Goal: Task Accomplishment & Management: Use online tool/utility

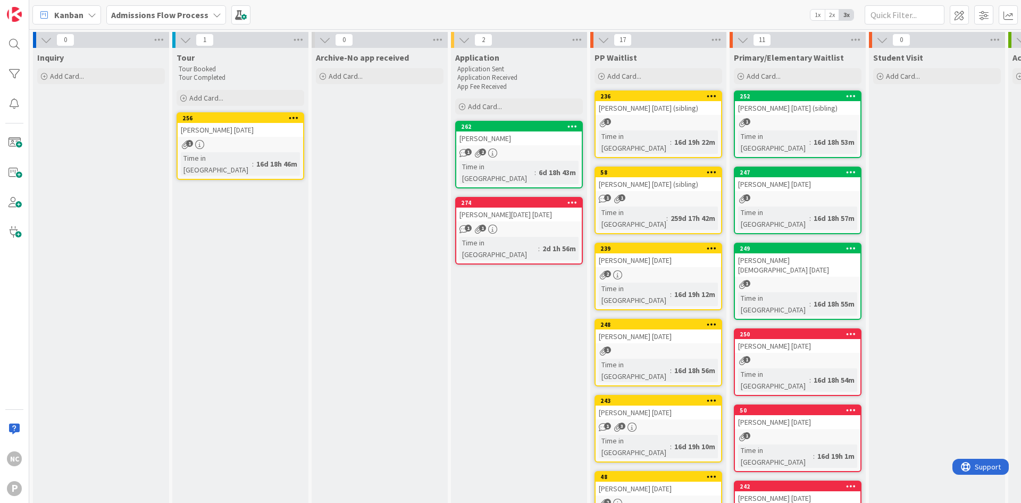
click at [140, 10] on b "Admissions Flow Process" at bounding box center [159, 15] width 97 height 11
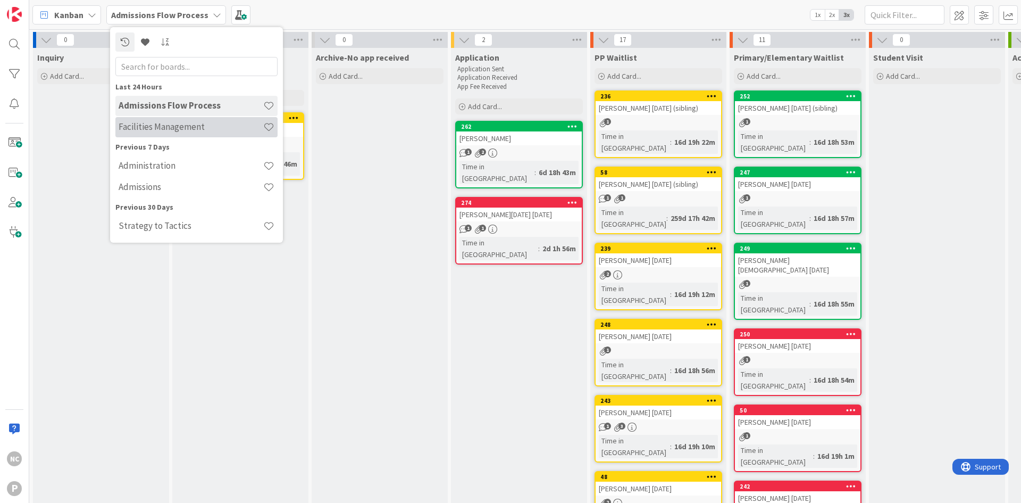
click at [166, 130] on h4 "Facilities Management" at bounding box center [191, 126] width 145 height 11
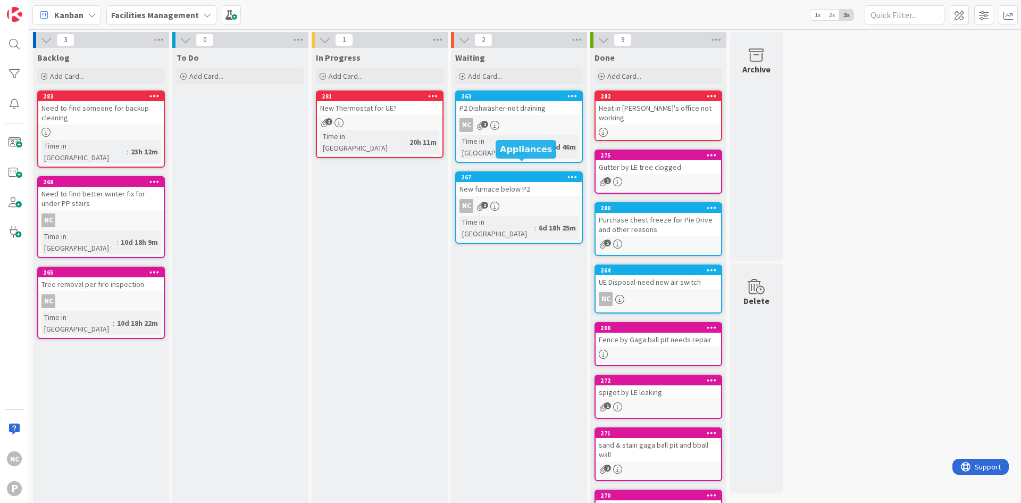
click at [543, 173] on div "267" at bounding box center [521, 176] width 121 height 7
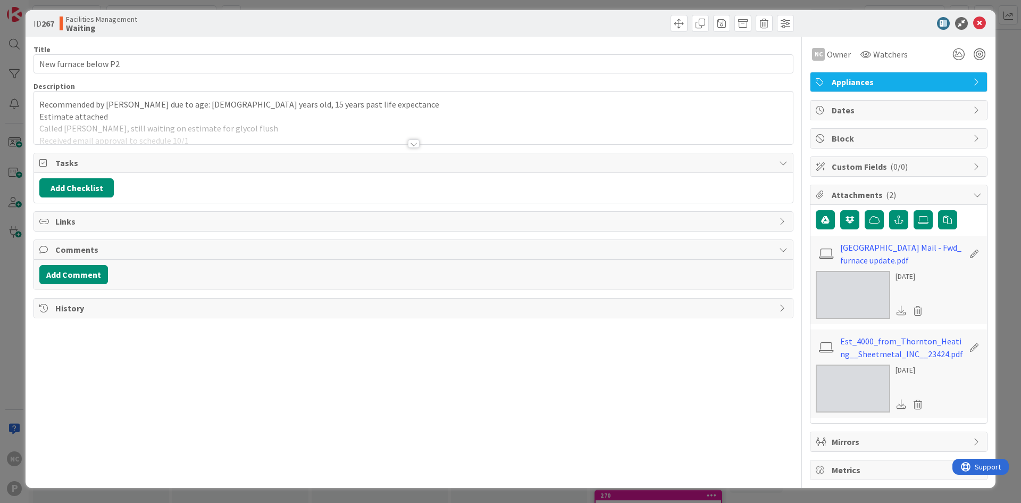
click at [263, 135] on div at bounding box center [413, 130] width 759 height 27
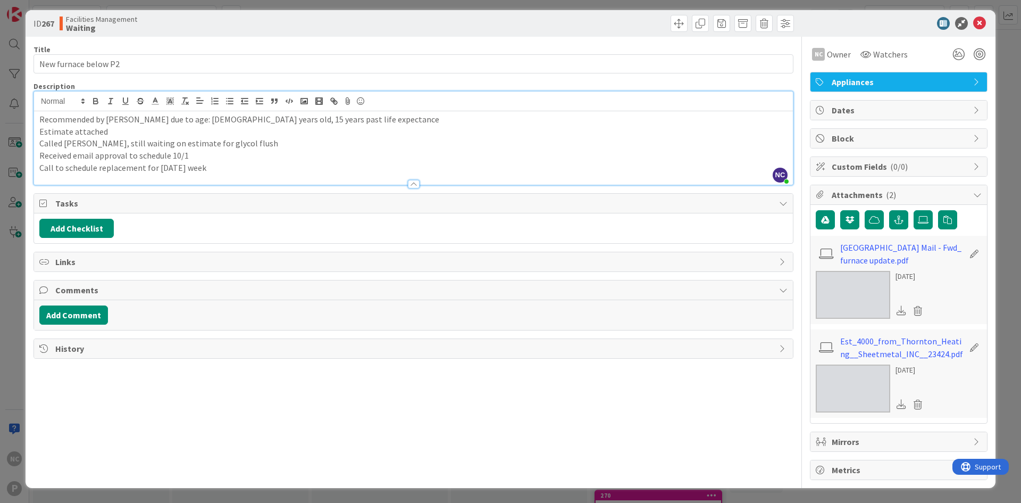
click at [293, 173] on div at bounding box center [413, 178] width 759 height 11
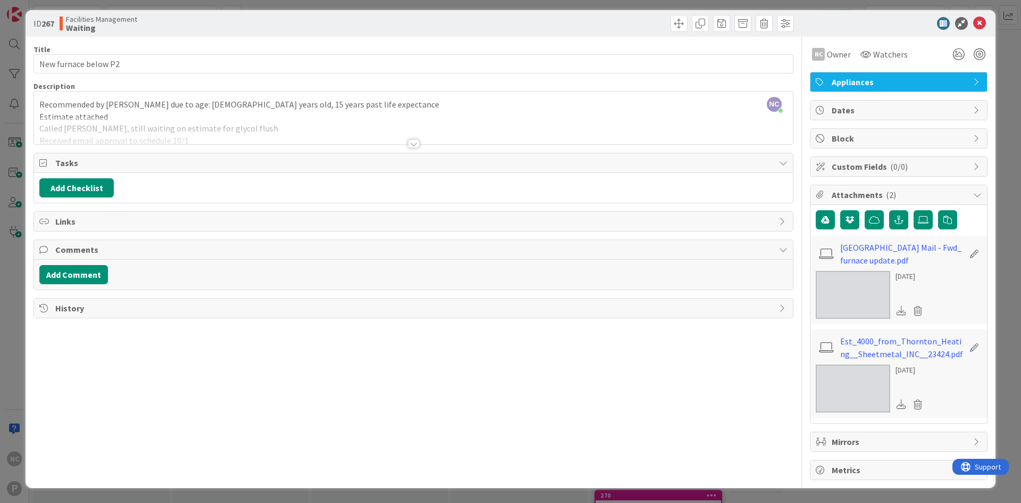
click at [262, 131] on div at bounding box center [413, 130] width 759 height 27
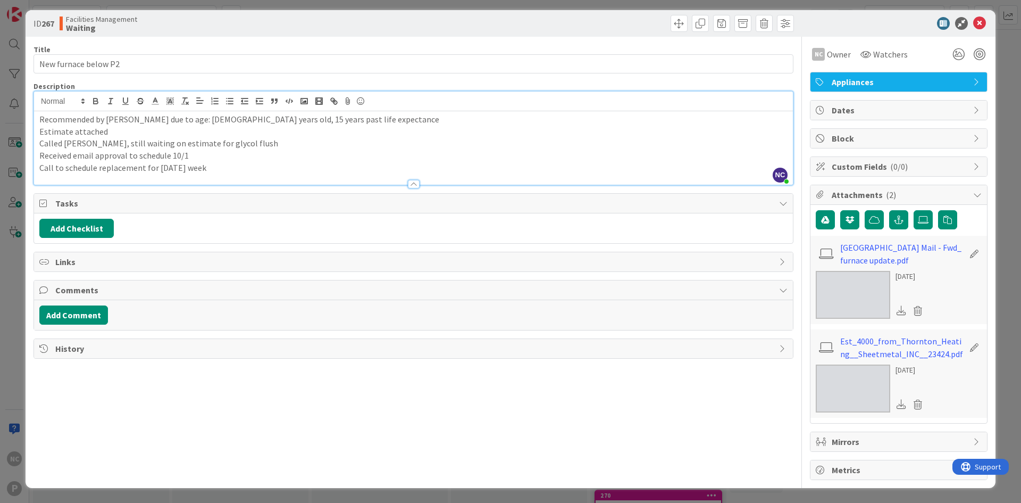
click at [234, 170] on p "Call to schedule replacement for [DATE] week" at bounding box center [413, 168] width 748 height 12
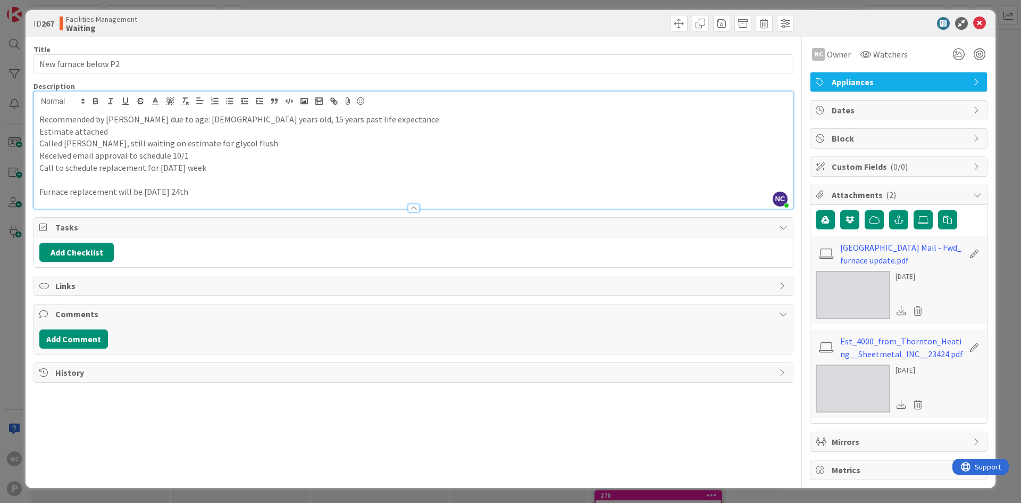
click at [170, 194] on p "Furnace replacement will be [DATE] 24th" at bounding box center [413, 192] width 748 height 12
click at [252, 190] on p "Furnace replacement will be [DATE]" at bounding box center [413, 192] width 748 height 12
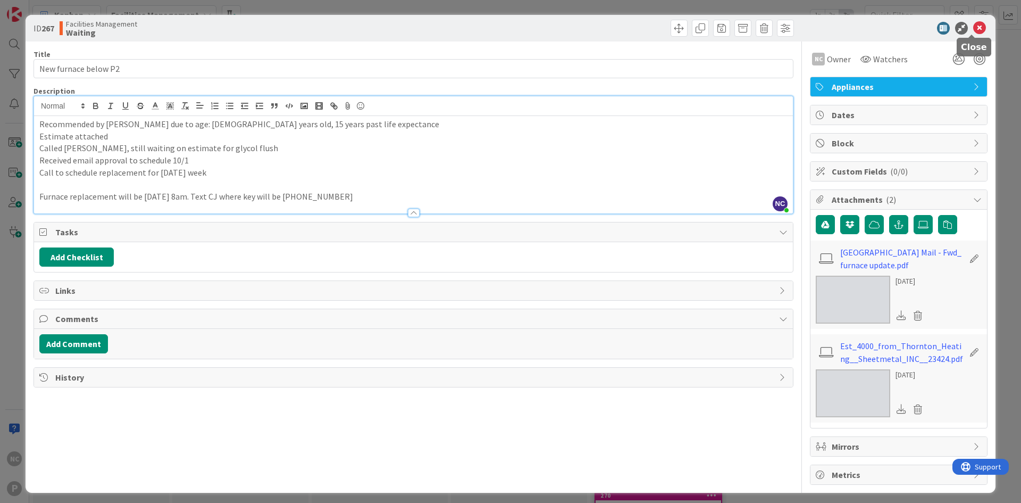
click at [973, 28] on icon at bounding box center [979, 28] width 13 height 13
